Goal: Check status: Verify the current state of an ongoing process or item

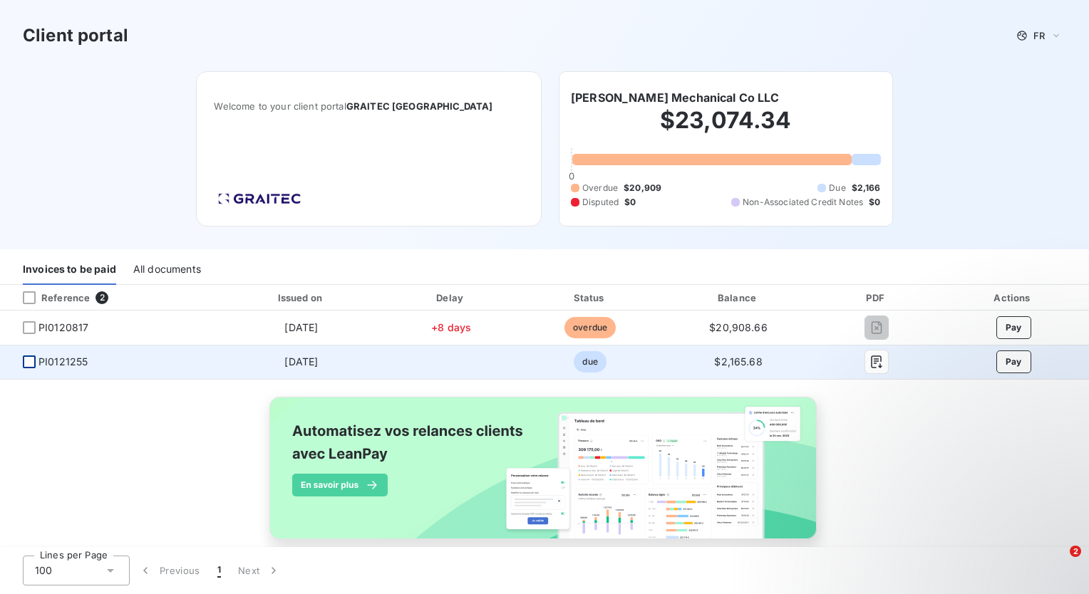
click at [29, 363] on div at bounding box center [29, 362] width 13 height 13
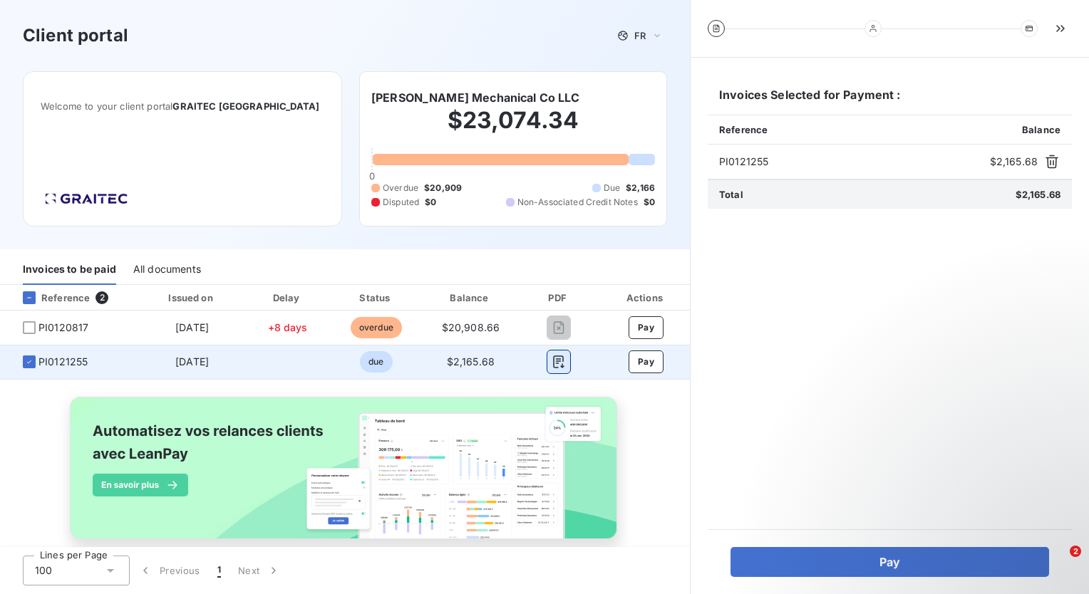
click at [551, 360] on icon "button" at bounding box center [558, 362] width 14 height 14
click at [551, 356] on icon "button" at bounding box center [558, 362] width 14 height 14
click at [557, 358] on icon "button" at bounding box center [558, 362] width 14 height 14
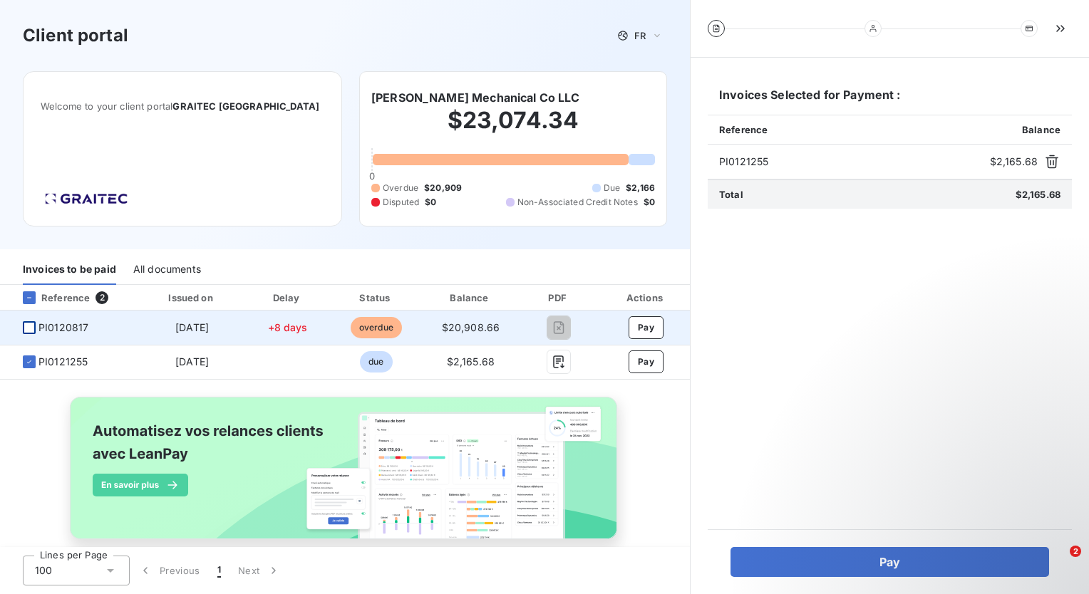
click at [26, 329] on div at bounding box center [29, 327] width 13 height 13
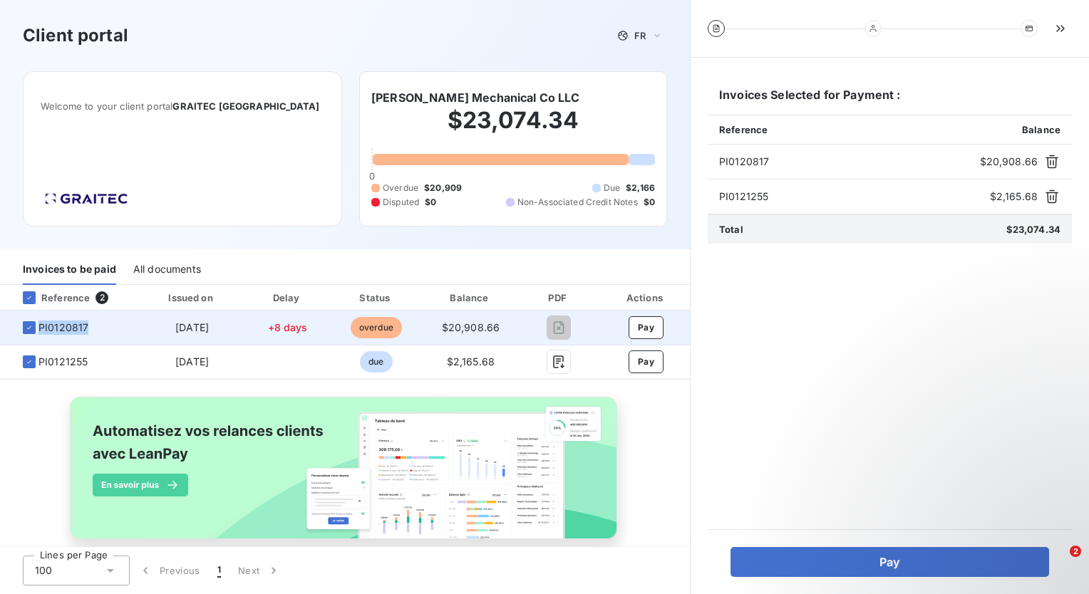
drag, startPoint x: 94, startPoint y: 329, endPoint x: 38, endPoint y: 326, distance: 55.7
click at [38, 326] on span "PI0120817" at bounding box center [69, 328] width 117 height 14
drag, startPoint x: 38, startPoint y: 326, endPoint x: 51, endPoint y: 326, distance: 12.8
copy span "PI0120817"
